Goal: Transaction & Acquisition: Subscribe to service/newsletter

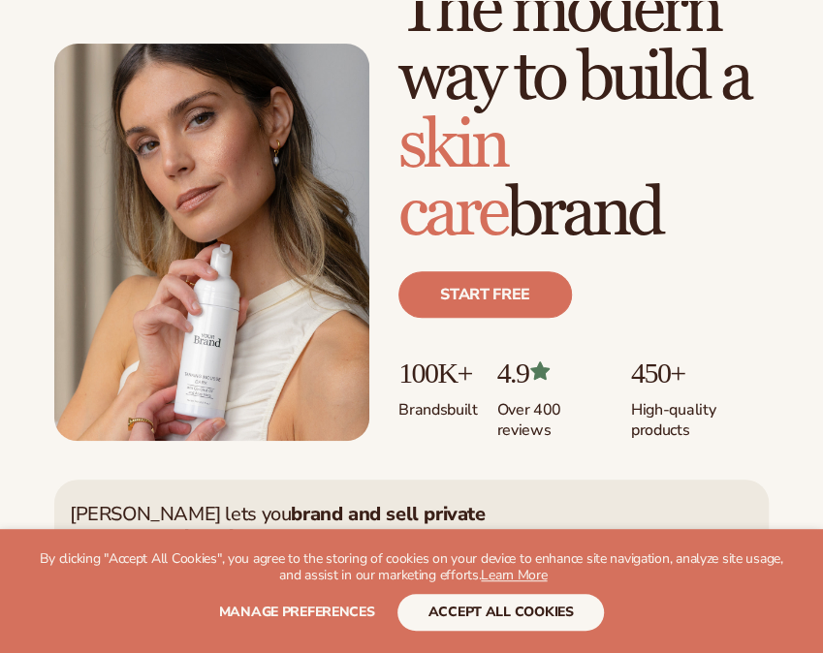
scroll to position [133, 0]
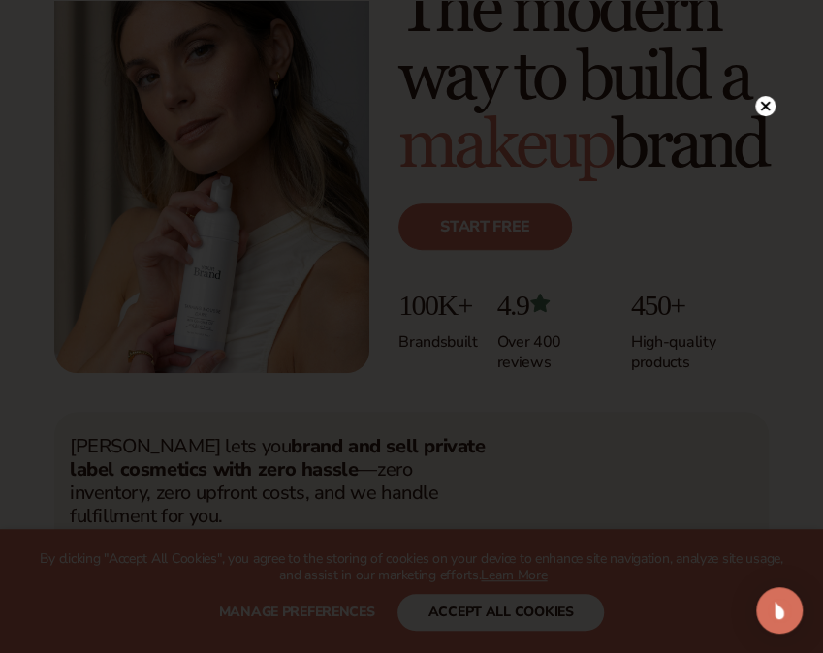
click at [761, 67] on div at bounding box center [411, 326] width 823 height 653
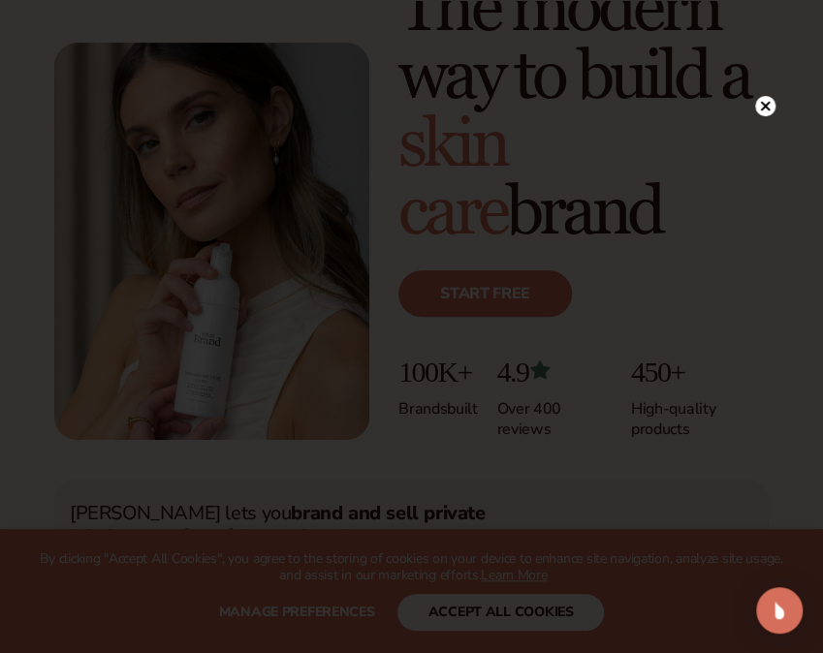
click at [768, 112] on circle at bounding box center [765, 106] width 20 height 20
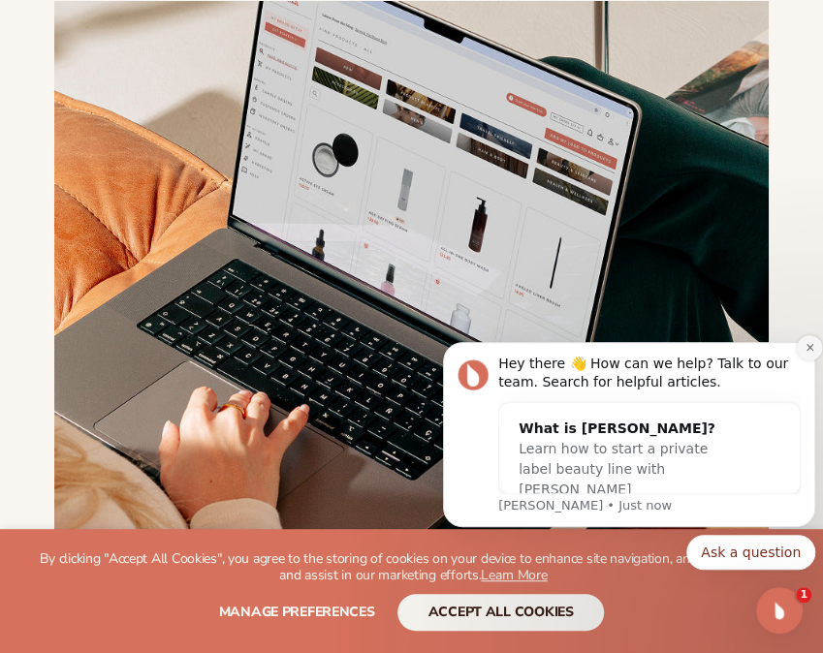
scroll to position [1057, 0]
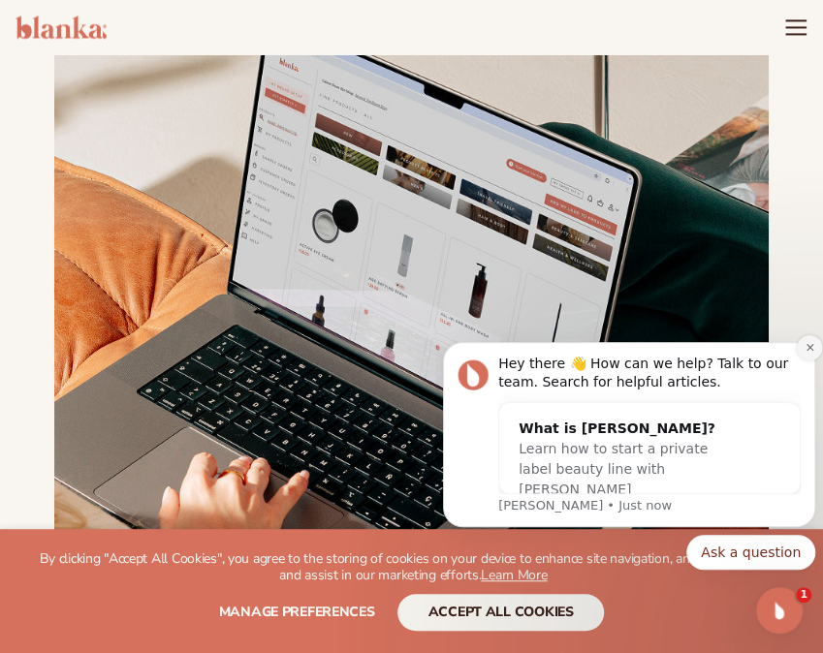
click at [810, 351] on icon "Dismiss notification" at bounding box center [809, 347] width 11 height 11
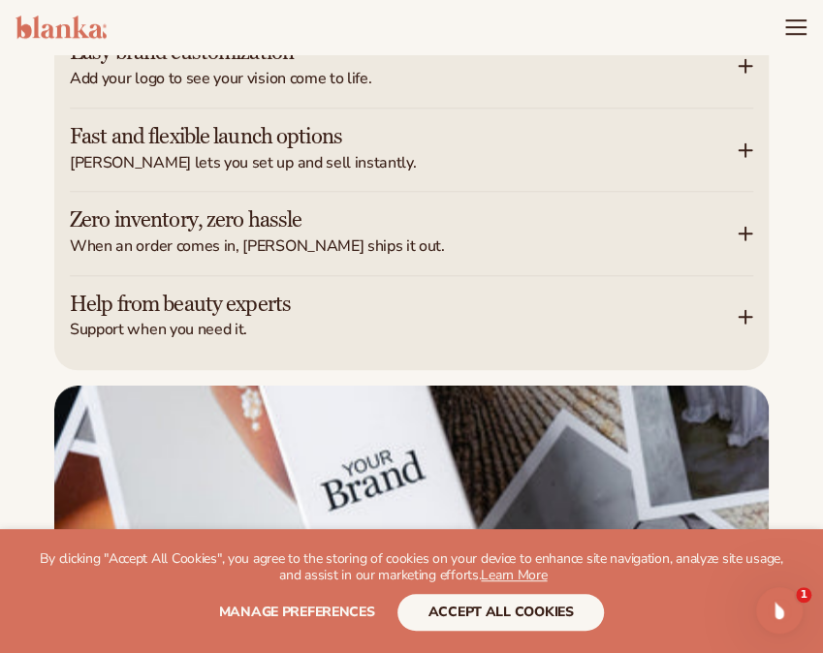
scroll to position [3065, 0]
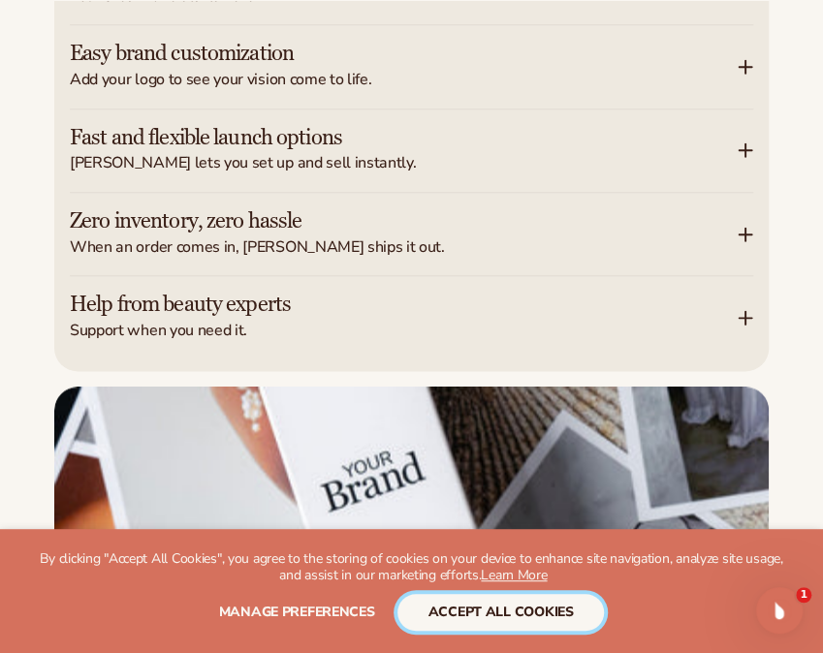
click at [492, 613] on button "accept all cookies" at bounding box center [500, 612] width 207 height 37
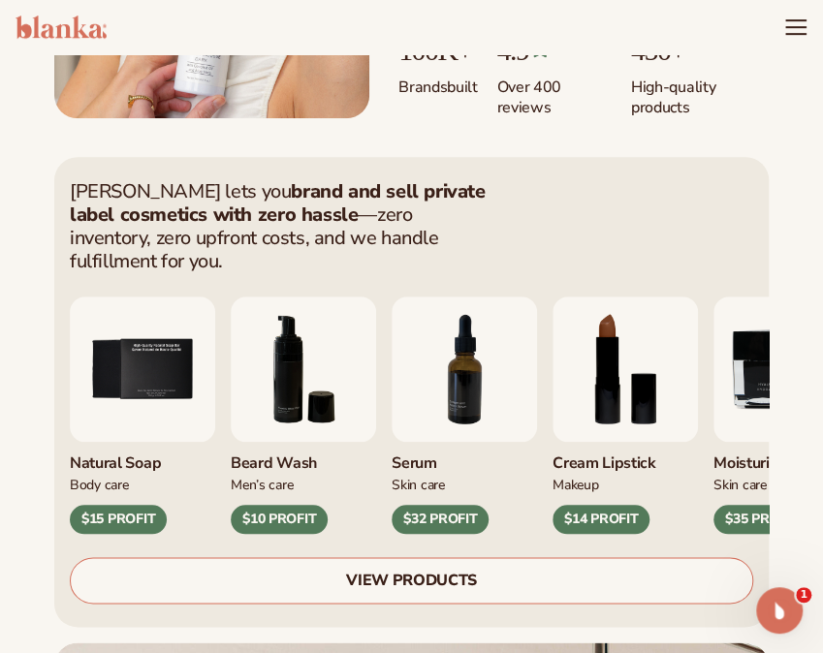
scroll to position [454, 0]
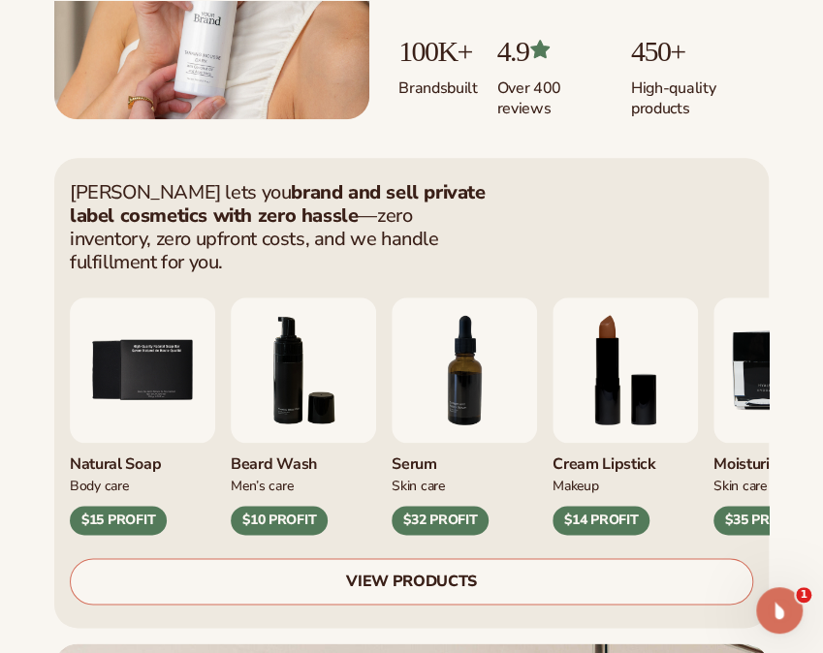
click at [404, 558] on link "VIEW PRODUCTS" at bounding box center [411, 581] width 683 height 47
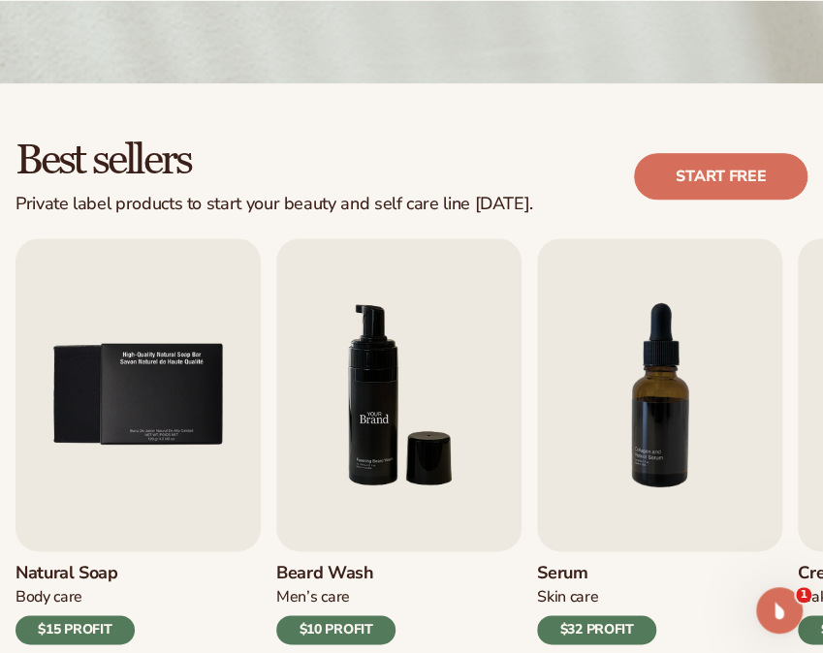
click at [343, 454] on img "6 / 9" at bounding box center [398, 394] width 245 height 313
click at [345, 628] on div "$10 PROFIT" at bounding box center [335, 629] width 119 height 29
click at [334, 593] on div "Men’s Care" at bounding box center [335, 597] width 119 height 20
click at [694, 169] on link "Start free" at bounding box center [720, 176] width 173 height 47
